Goal: Task Accomplishment & Management: Use online tool/utility

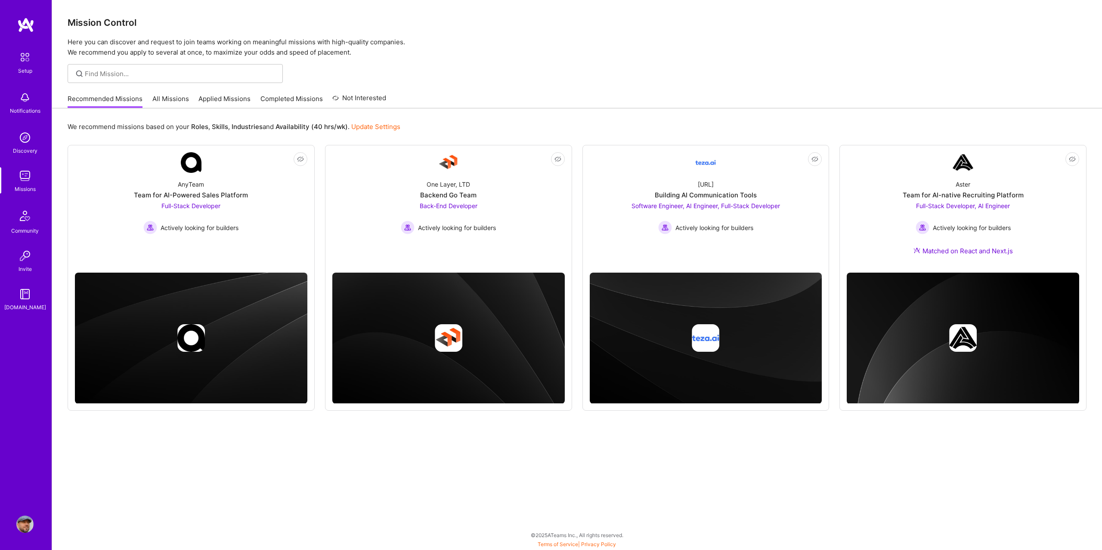
click at [173, 98] on link "All Missions" at bounding box center [170, 101] width 37 height 14
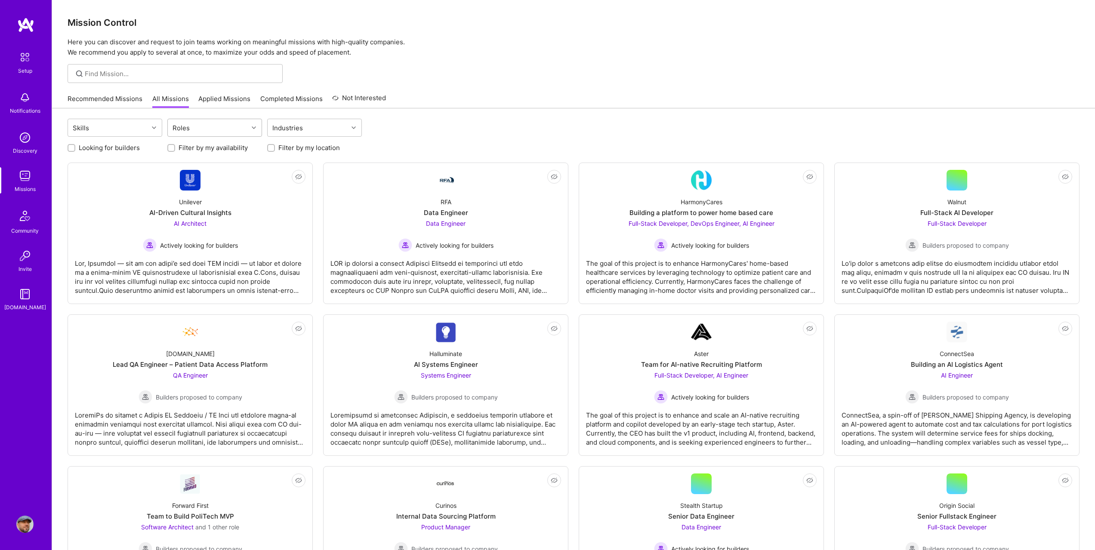
click at [239, 127] on div "Roles" at bounding box center [208, 127] width 80 height 17
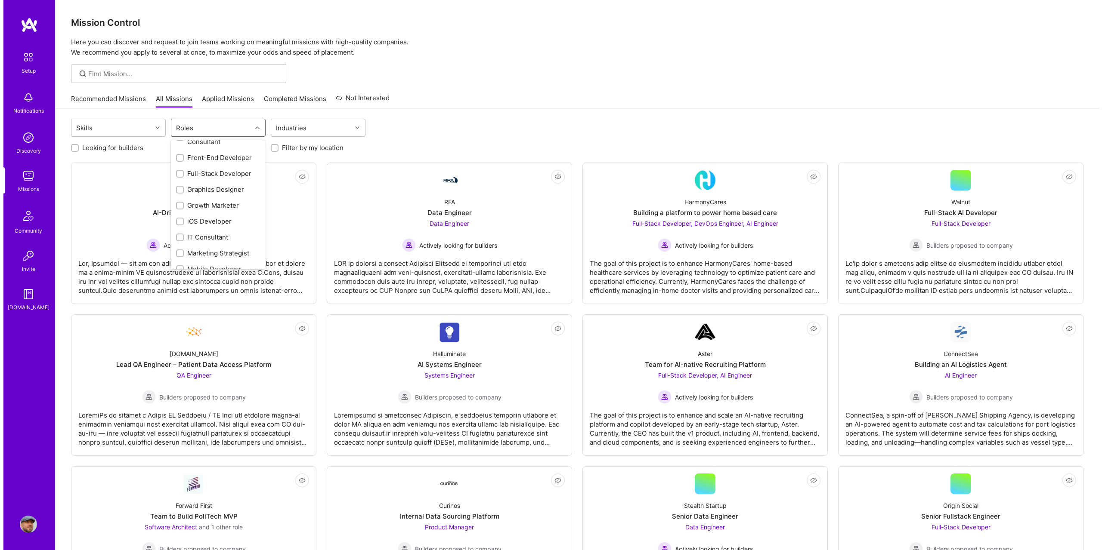
scroll to position [215, 0]
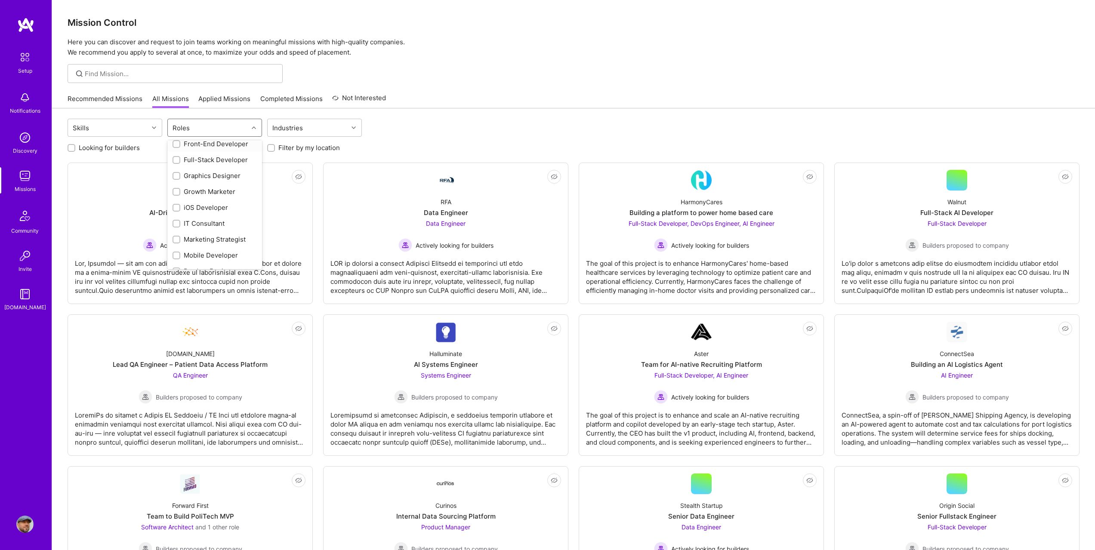
click at [176, 143] on input "checkbox" at bounding box center [177, 145] width 6 height 6
checkbox input "true"
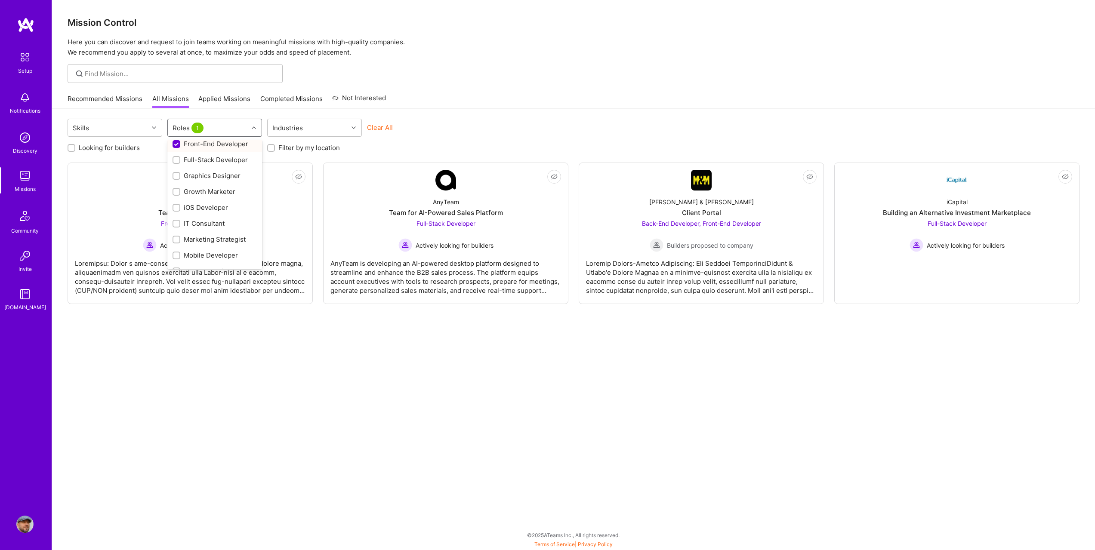
scroll to position [214, 0]
click at [561, 51] on p "Here you can discover and request to join teams working on meaningful missions …" at bounding box center [577, 47] width 1019 height 21
click at [710, 197] on div "[PERSON_NAME] & [PERSON_NAME] Client Portal Back-End Developer, Front-End Devel…" at bounding box center [706, 222] width 232 height 62
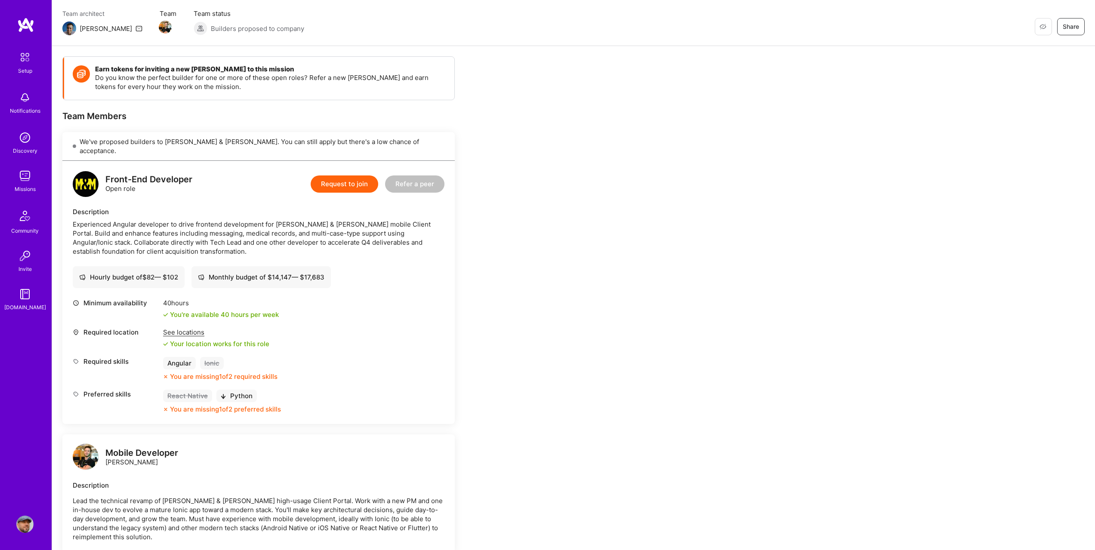
scroll to position [86, 0]
